Goal: Navigation & Orientation: Find specific page/section

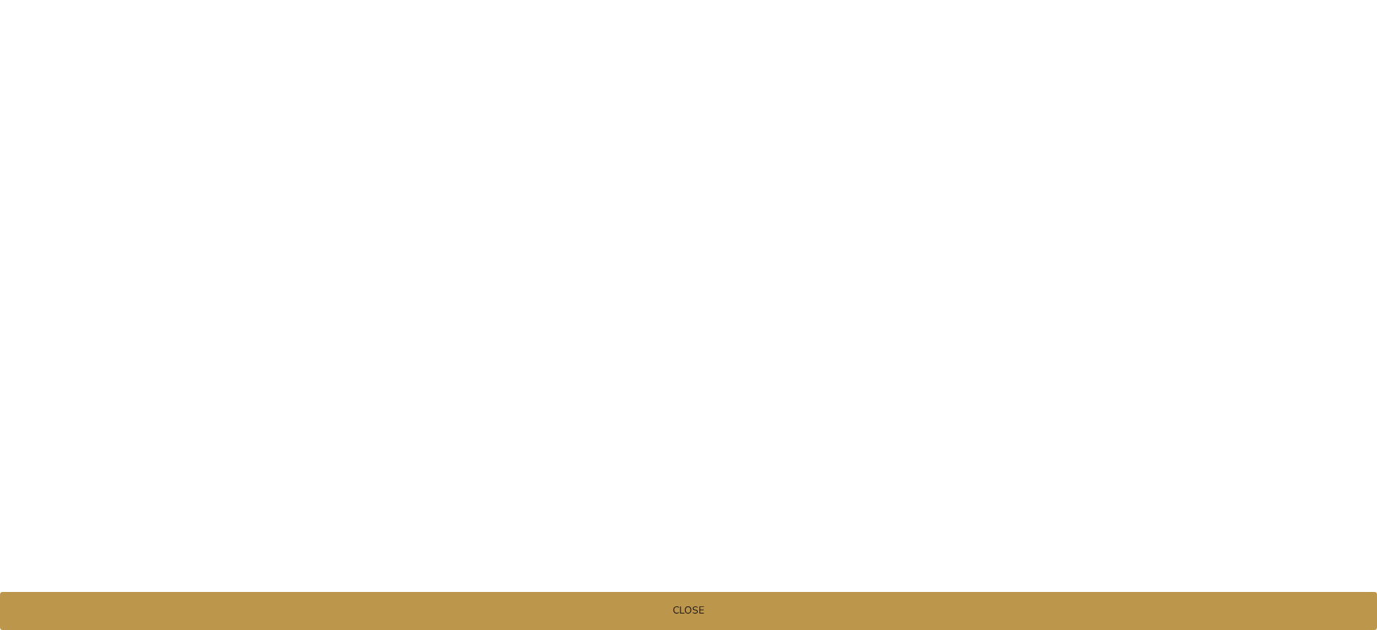
click at [763, 610] on span "Close" at bounding box center [688, 611] width 1377 height 18
click at [739, 617] on span "Close" at bounding box center [688, 611] width 1377 height 18
